Goal: Task Accomplishment & Management: Complete application form

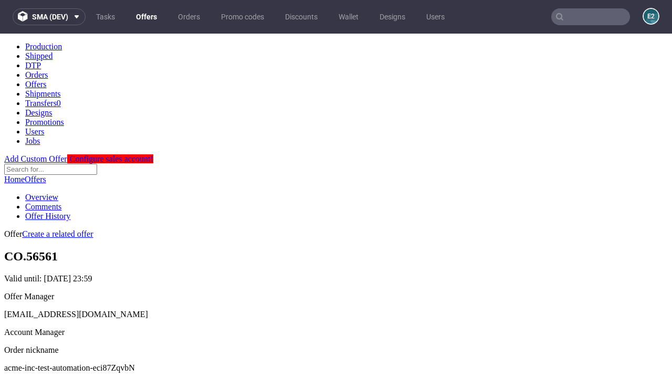
scroll to position [104, 0]
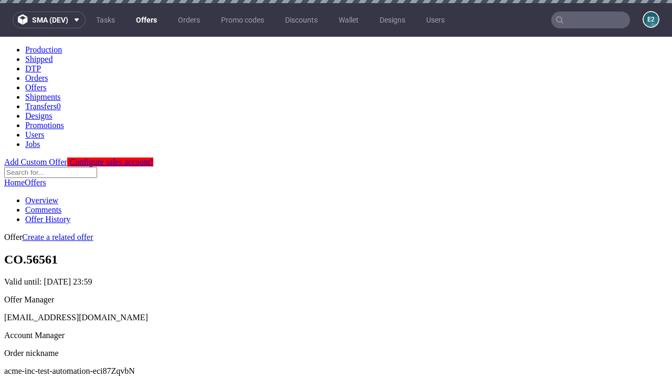
scroll to position [3, 0]
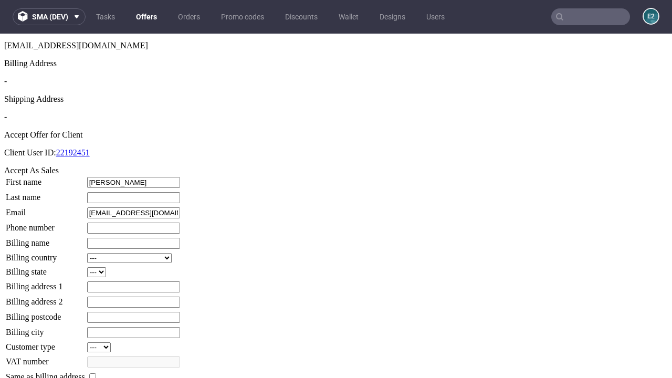
type input "Joshua"
type input "Senger"
type input "1509813888"
type input "Ryder_Abshire73"
select select "13"
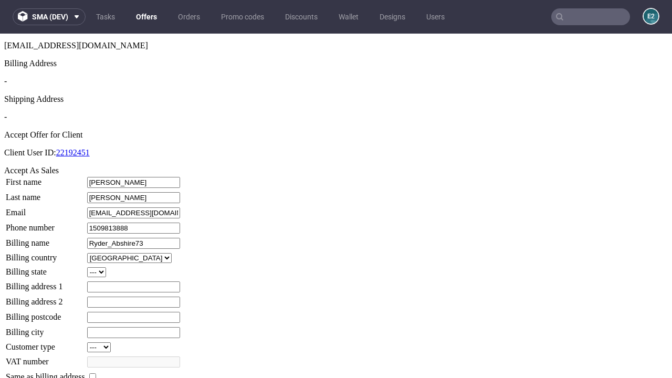
select select "132"
type input "Ryder_Abshire73"
type input "375 O'Conner Park"
type input "FI18 1US"
type input "Auering"
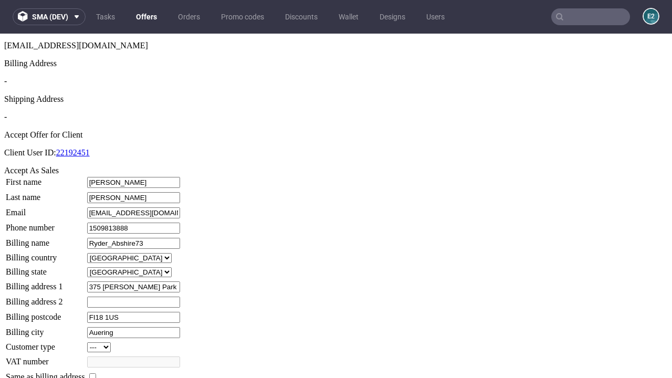
click at [96, 373] on input "checkbox" at bounding box center [92, 376] width 7 height 7
checkbox input "true"
type input "Ryder_Abshire73"
select select "13"
type input "375 O'Conner Park"
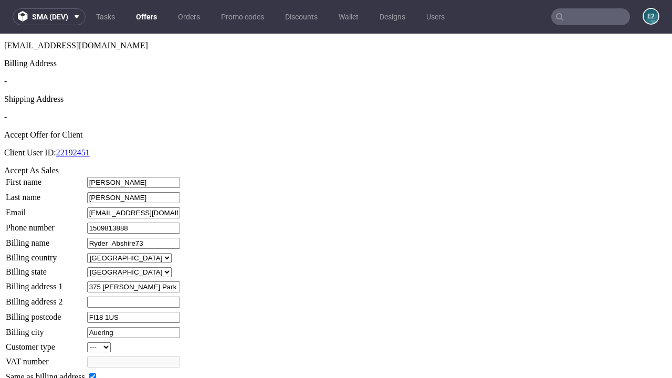
type input "FI18 1US"
type input "Auering"
select select "132"
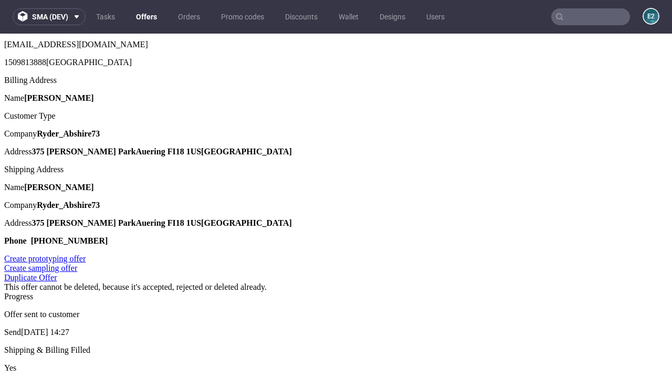
scroll to position [0, 0]
